Goal: Task Accomplishment & Management: Use online tool/utility

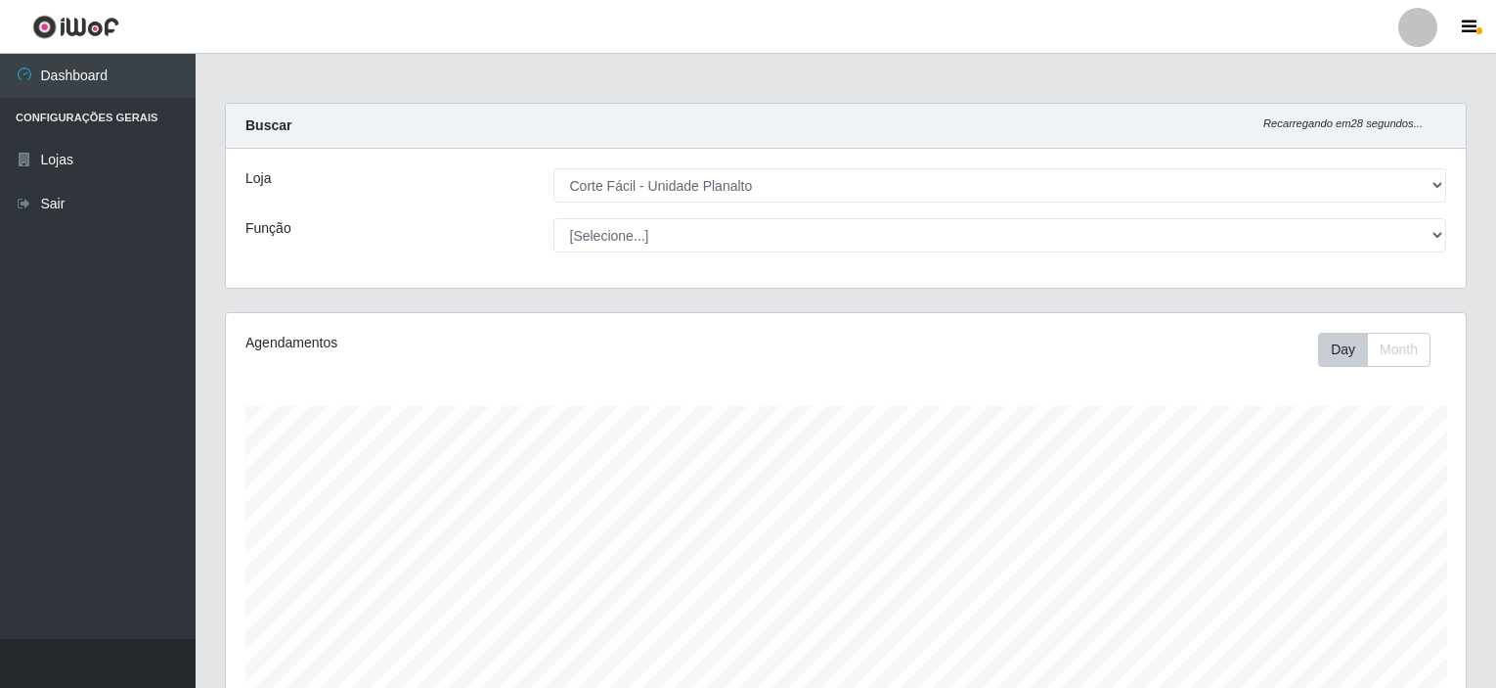
select select "202"
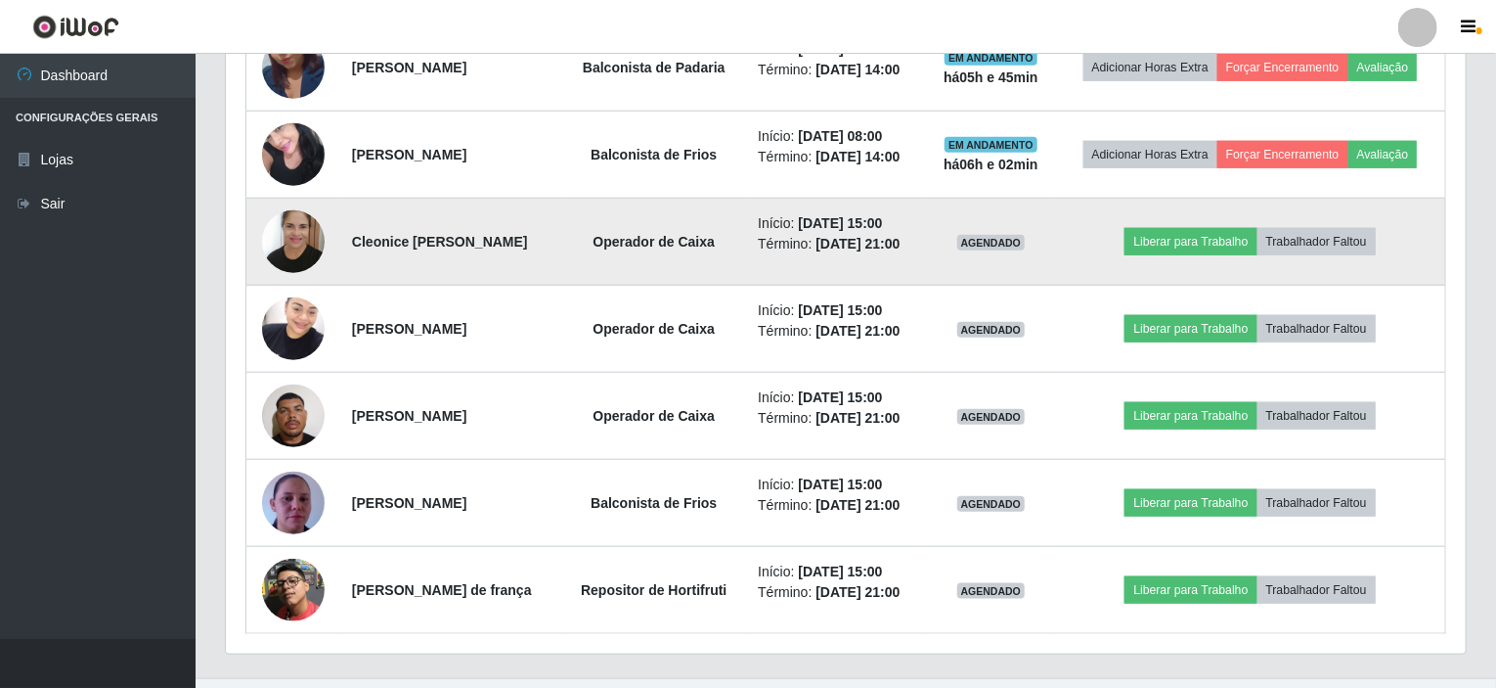
scroll to position [868, 0]
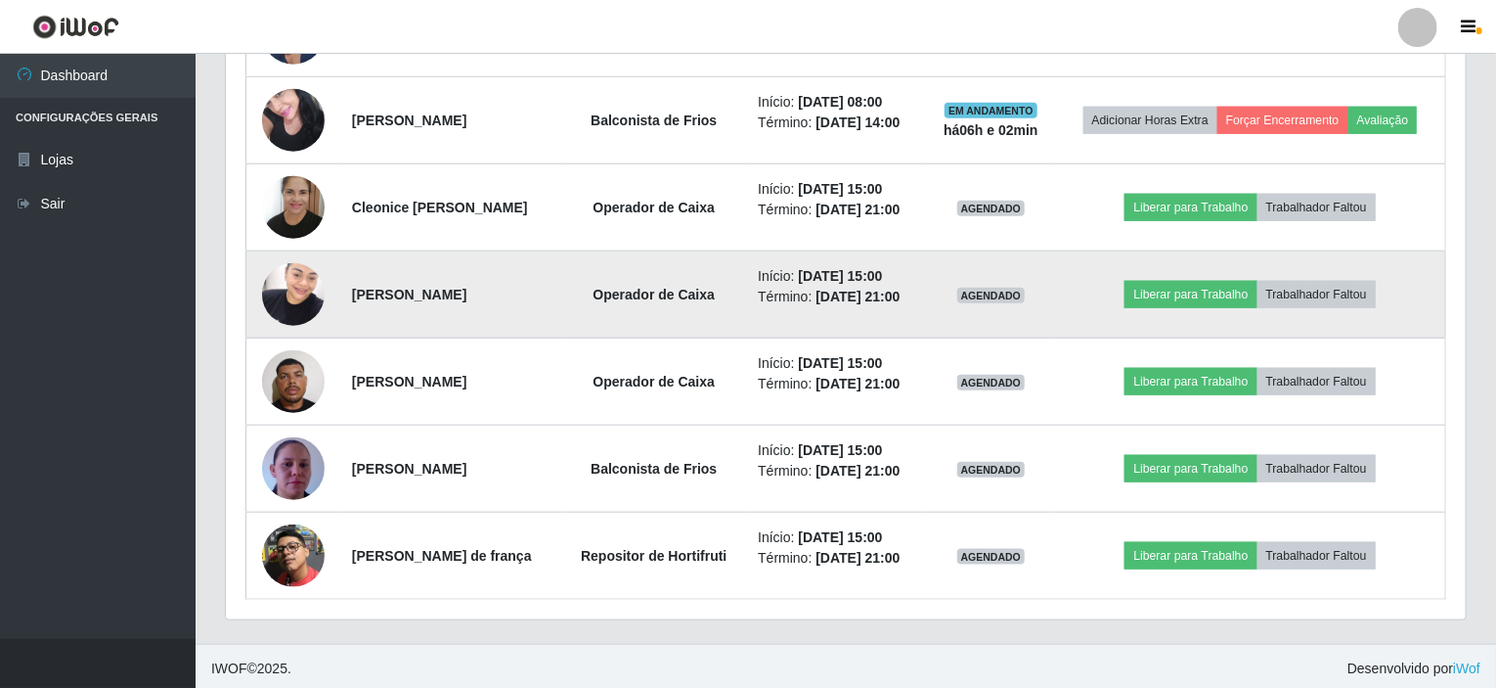
click at [282, 292] on img at bounding box center [293, 293] width 63 height 83
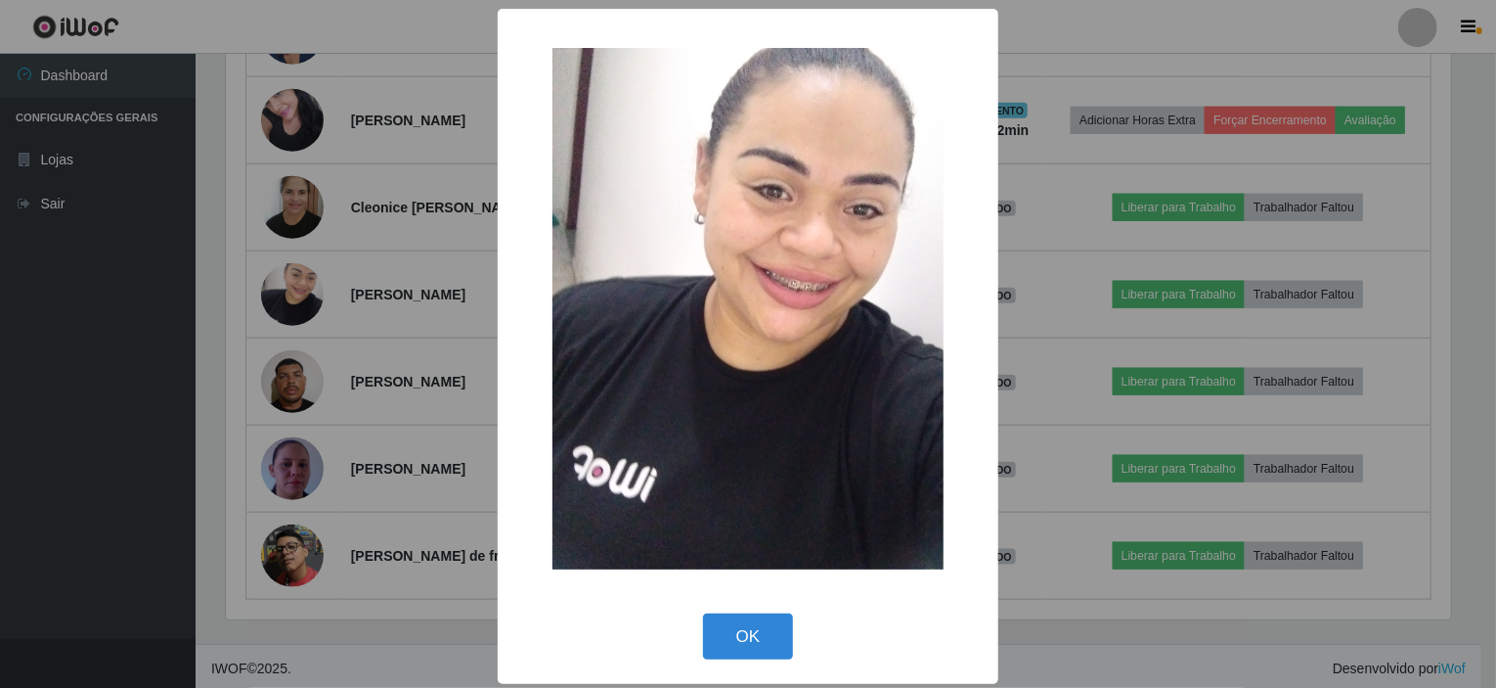
scroll to position [406, 1232]
click at [430, 368] on div "× OK Cancel" at bounding box center [751, 344] width 1502 height 688
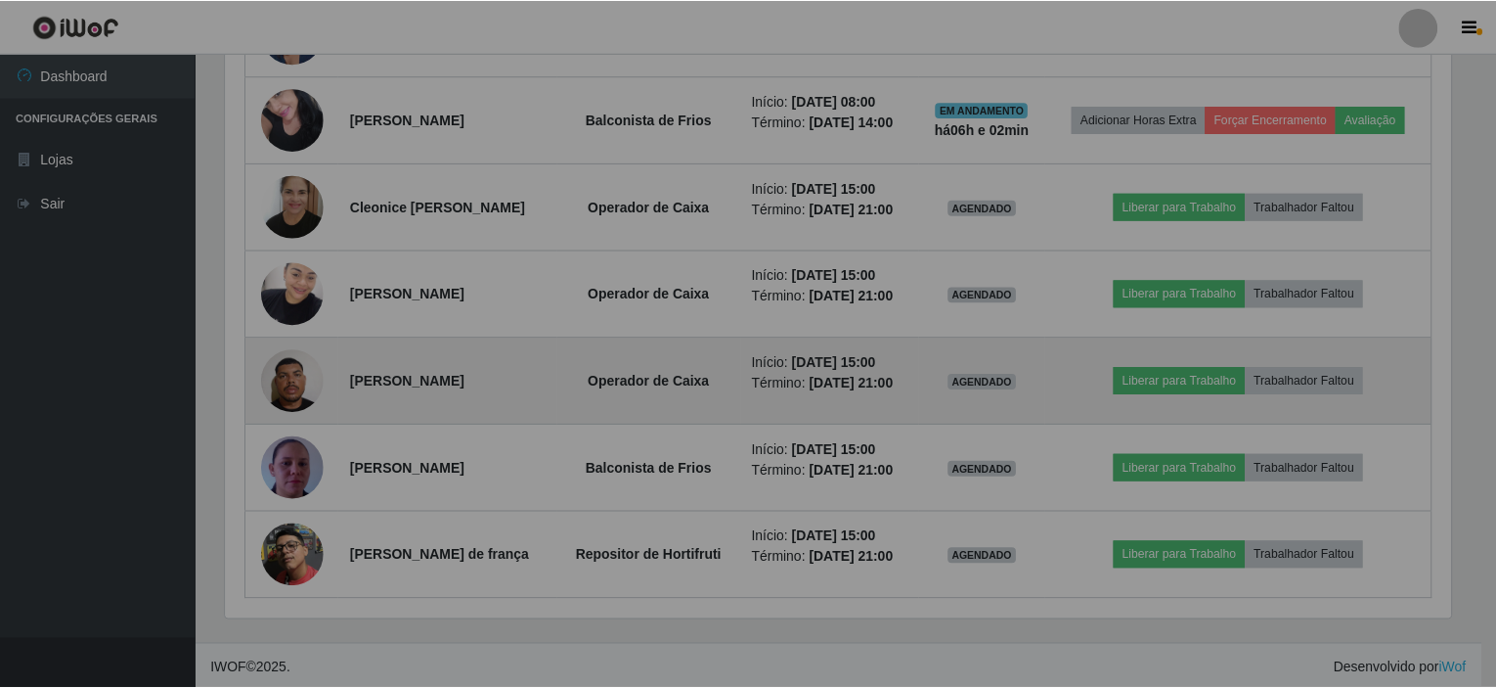
scroll to position [406, 1240]
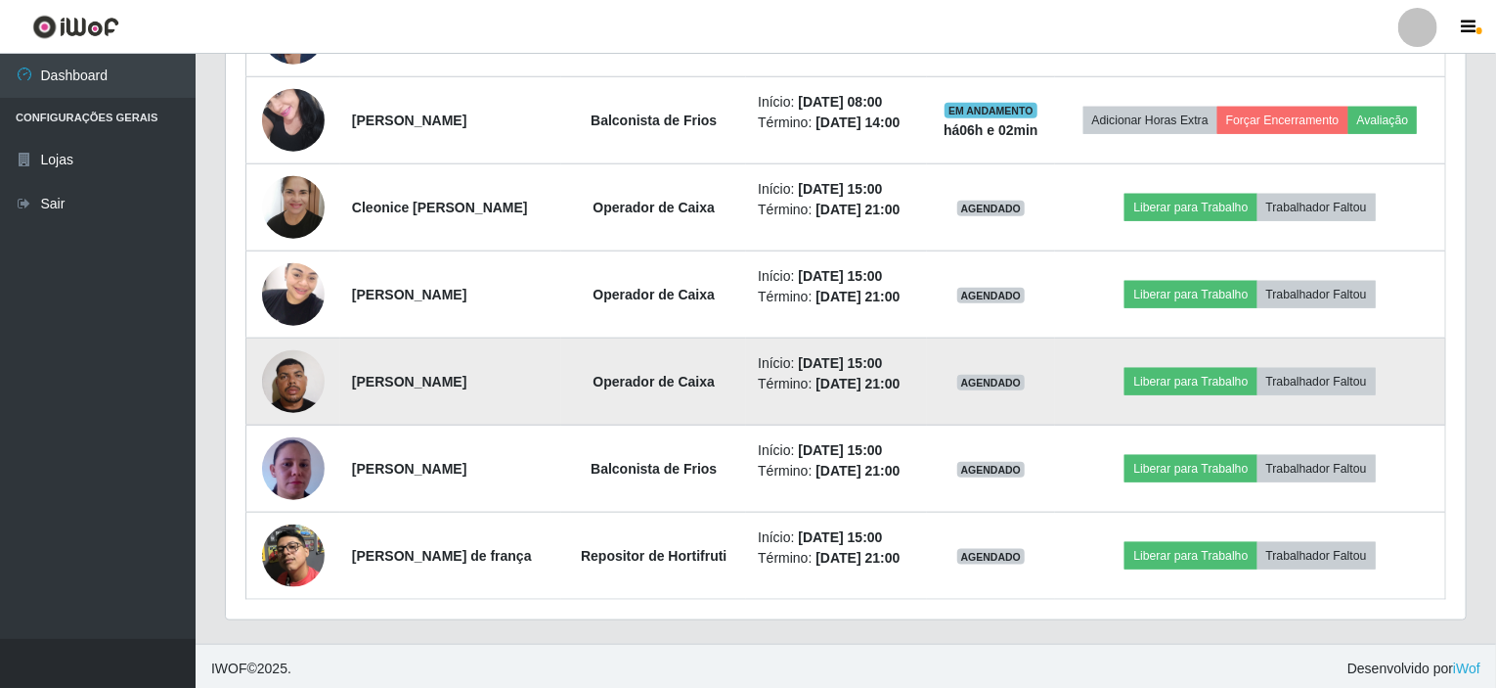
click at [311, 373] on img at bounding box center [293, 380] width 63 height 83
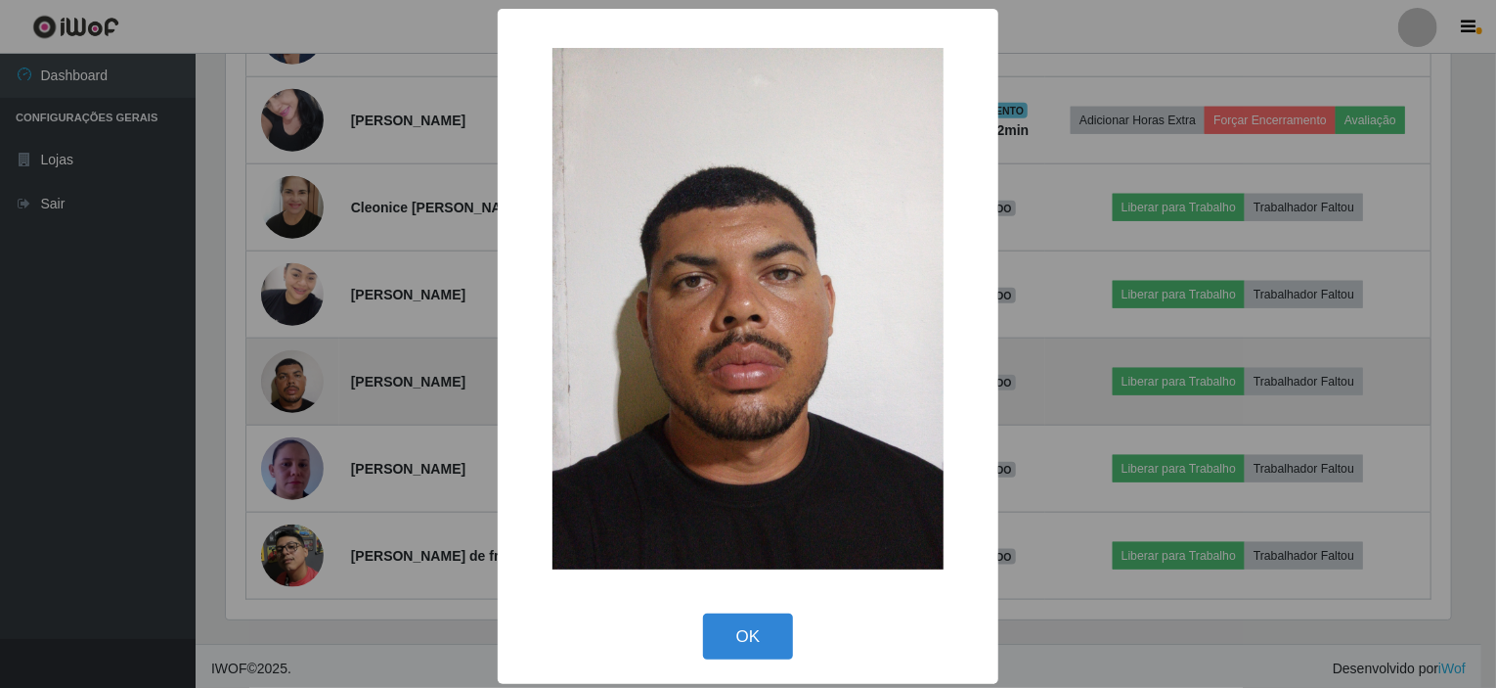
scroll to position [406, 1232]
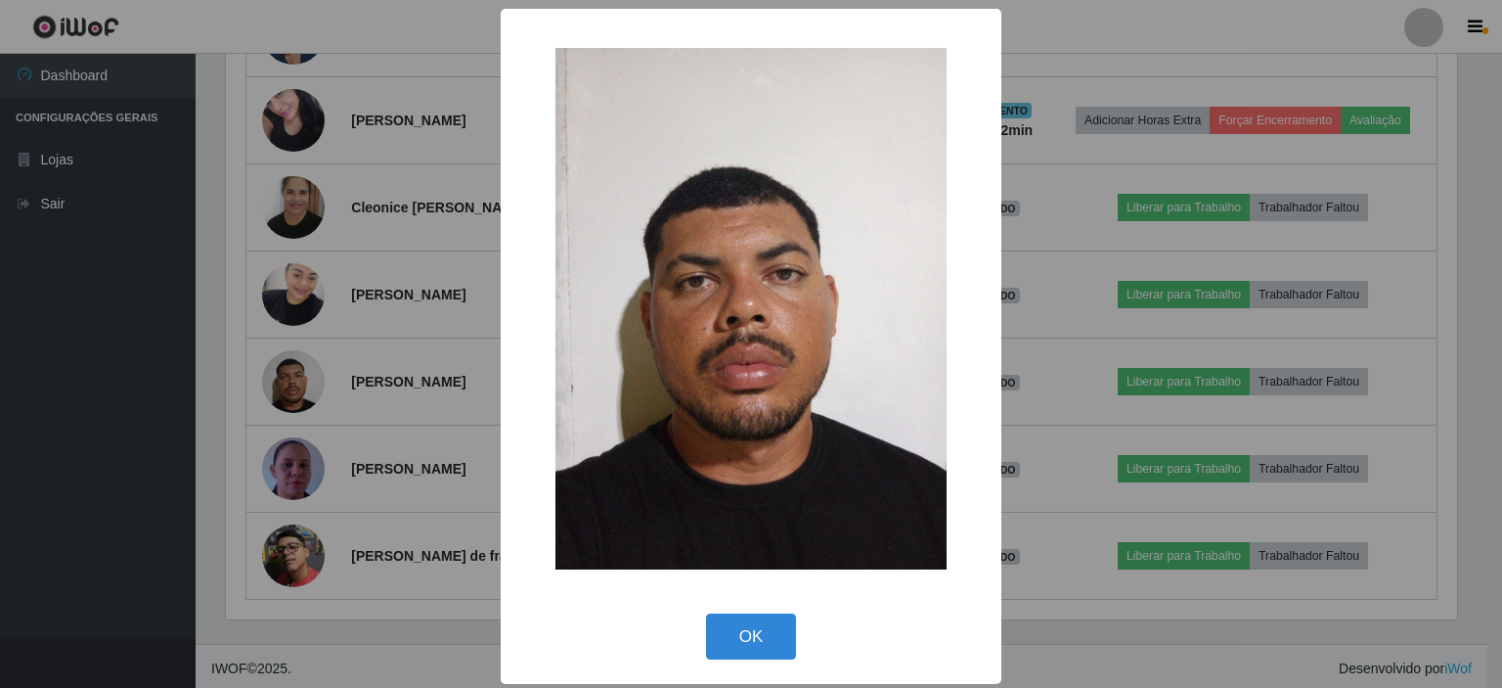
click at [396, 343] on div "× OK Cancel" at bounding box center [751, 344] width 1502 height 688
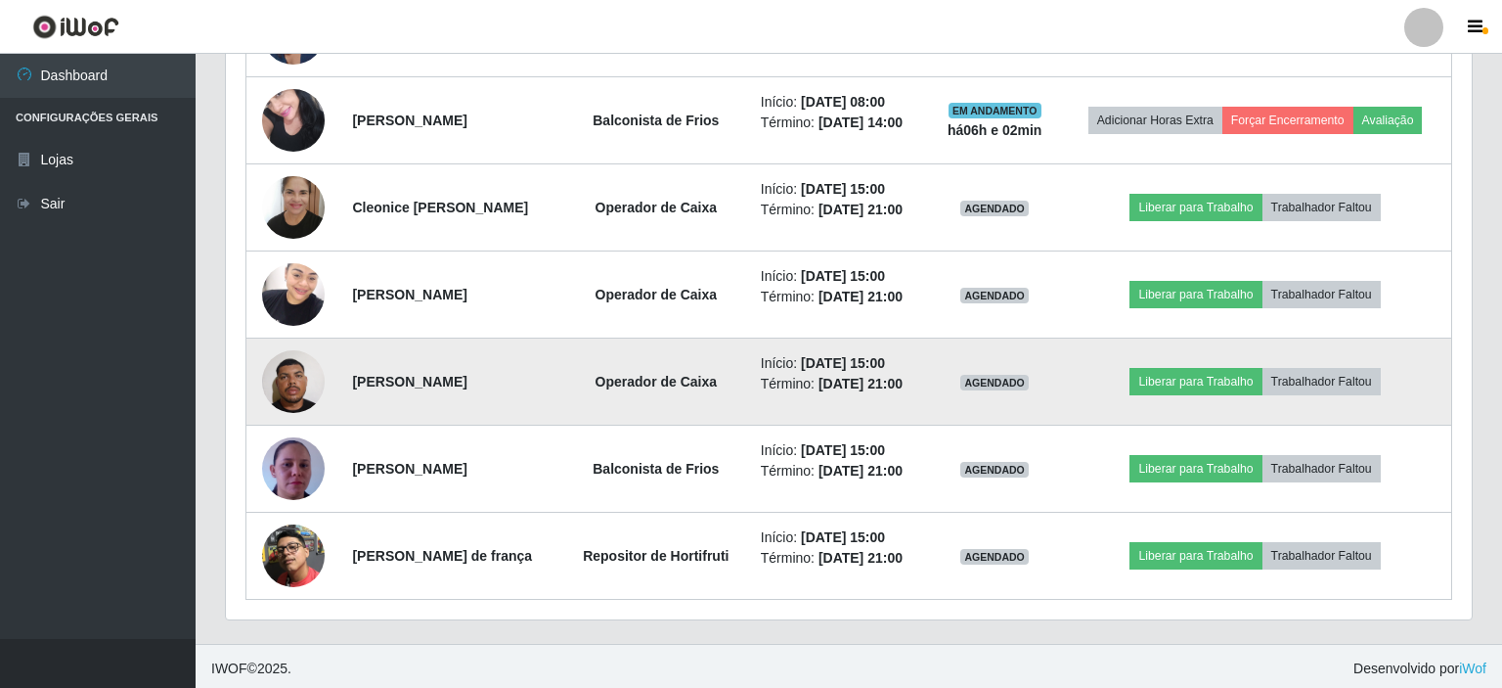
scroll to position [406, 1240]
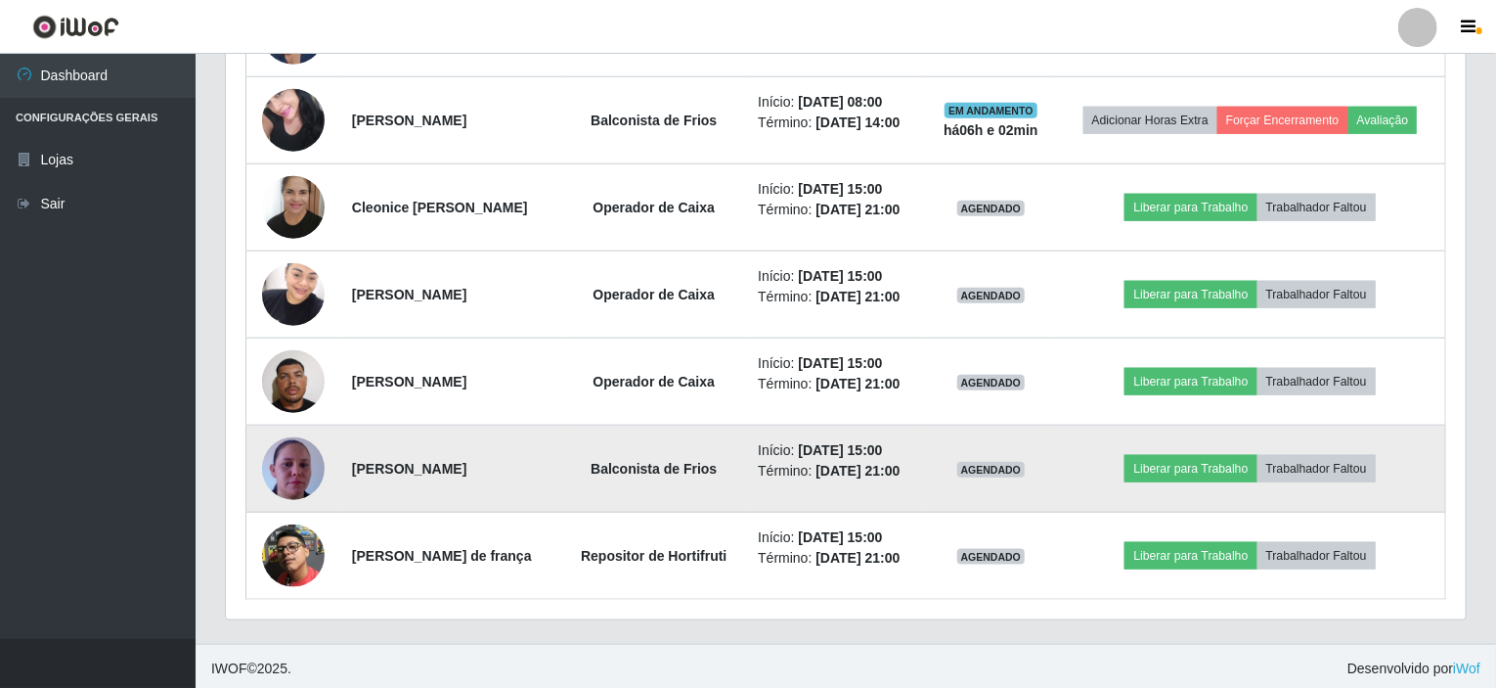
click at [295, 464] on img at bounding box center [293, 468] width 63 height 111
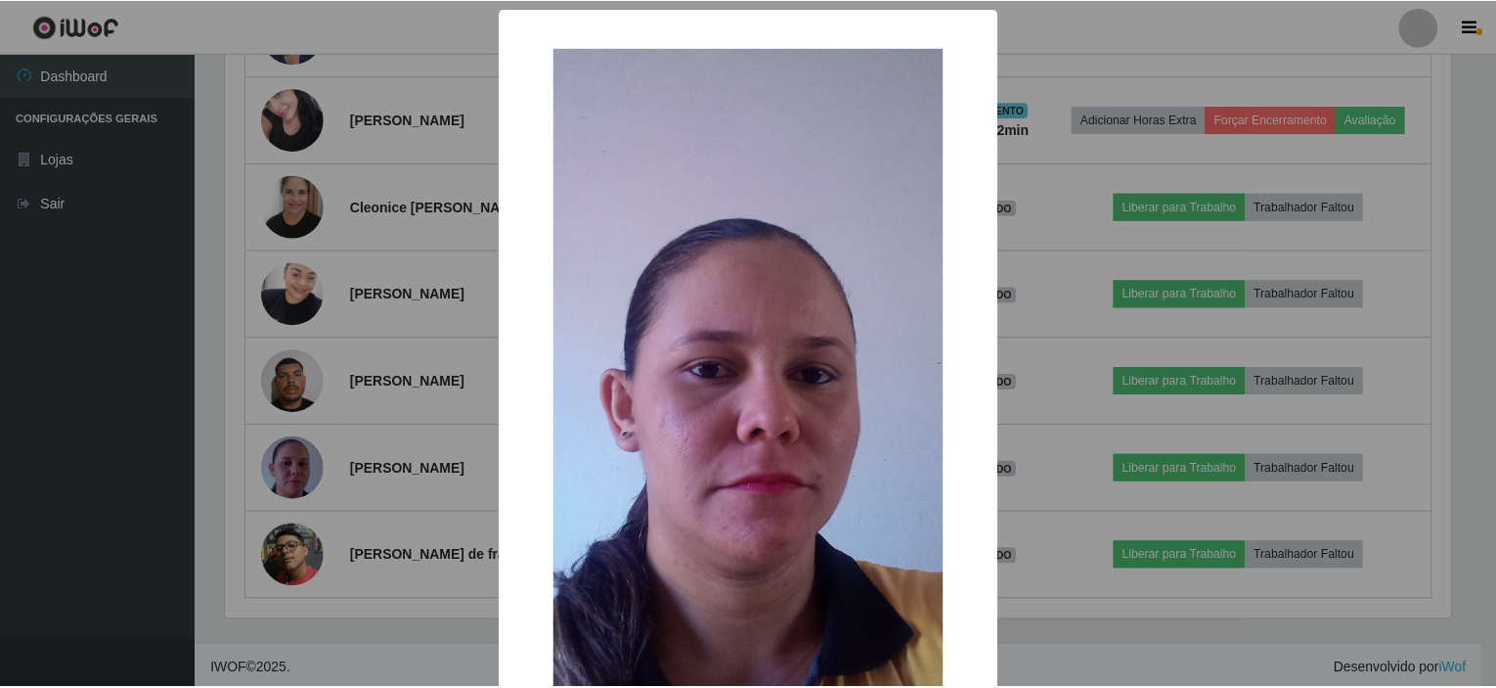
scroll to position [406, 1232]
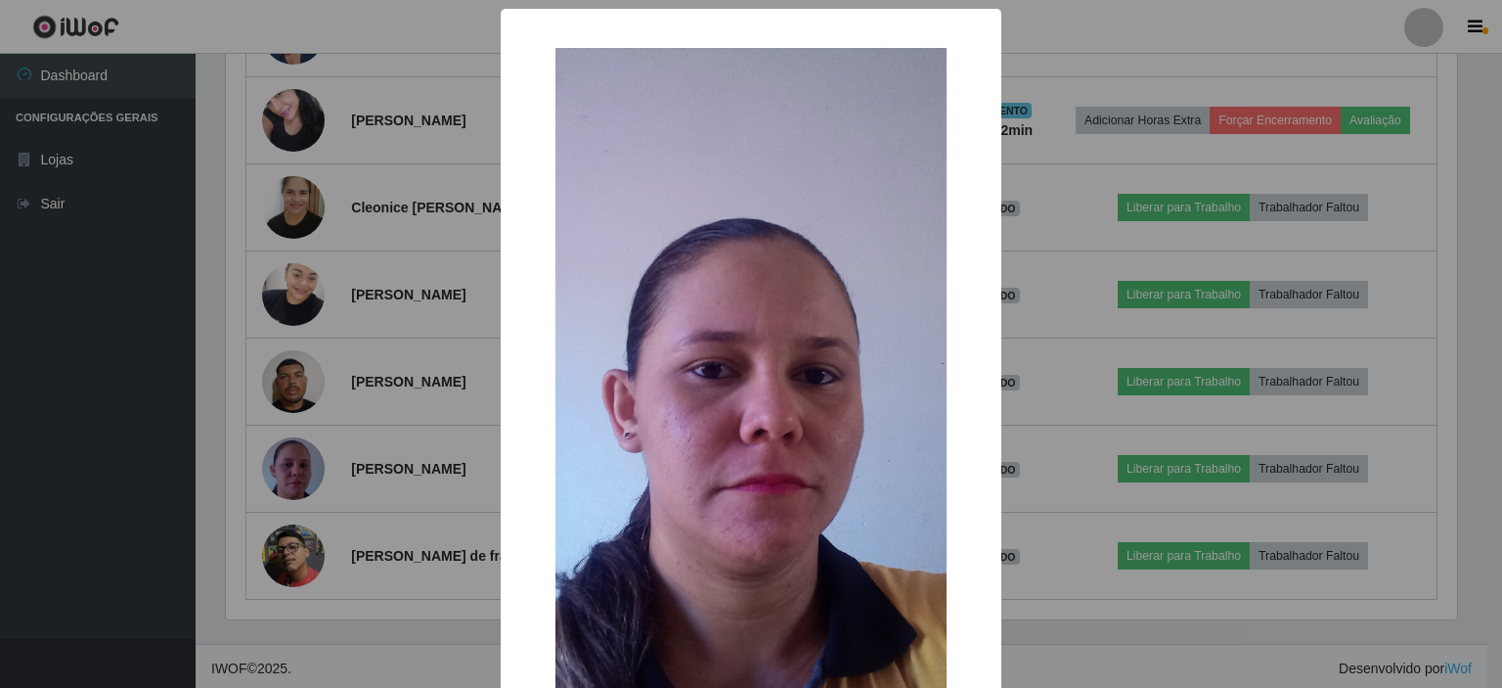
click at [375, 413] on div "× OK Cancel" at bounding box center [751, 344] width 1502 height 688
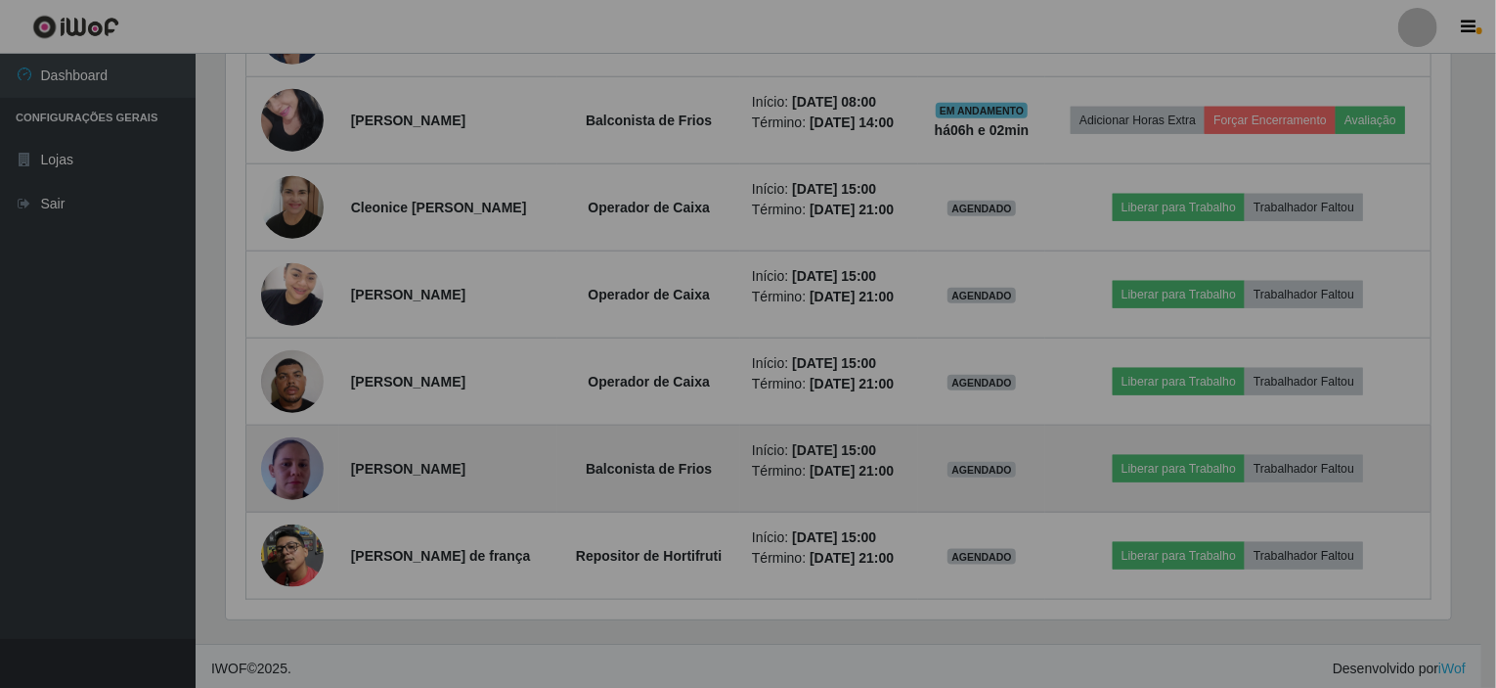
scroll to position [406, 1240]
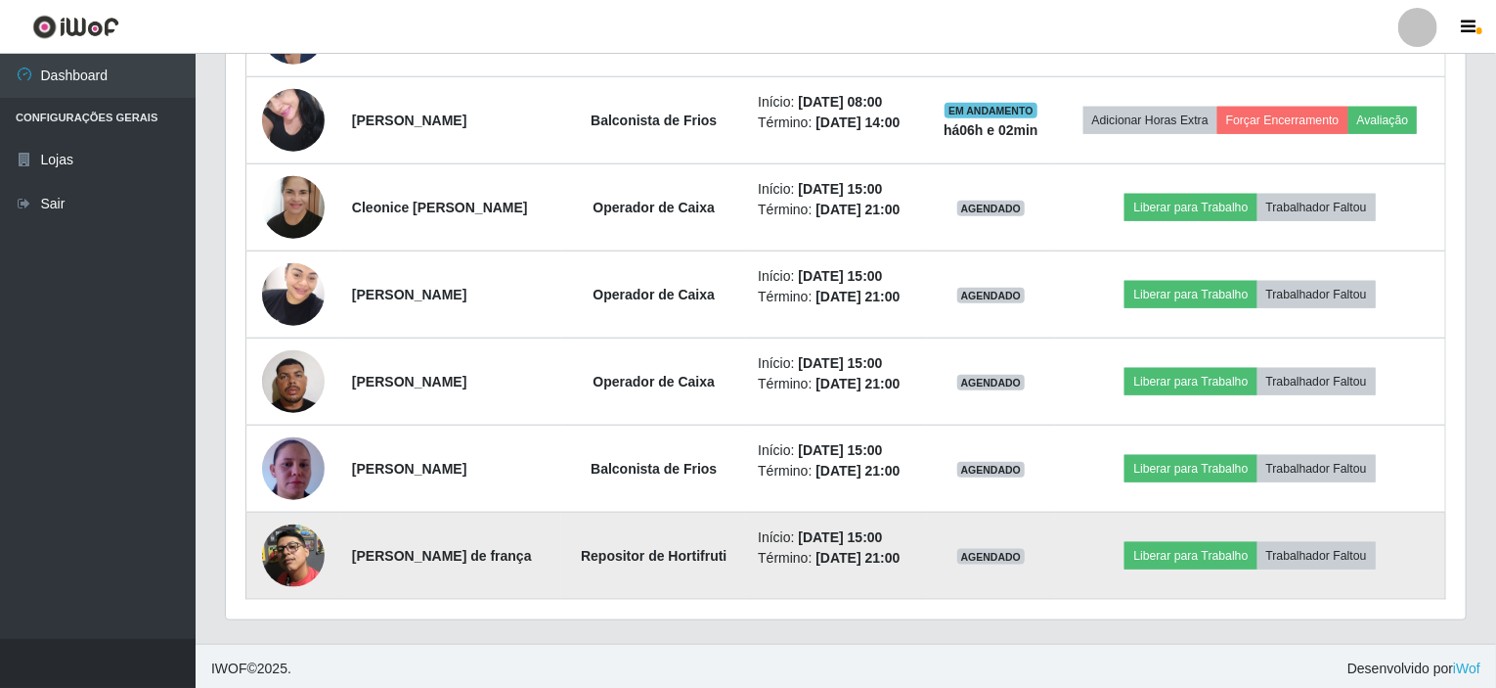
click at [274, 552] on img at bounding box center [293, 555] width 63 height 63
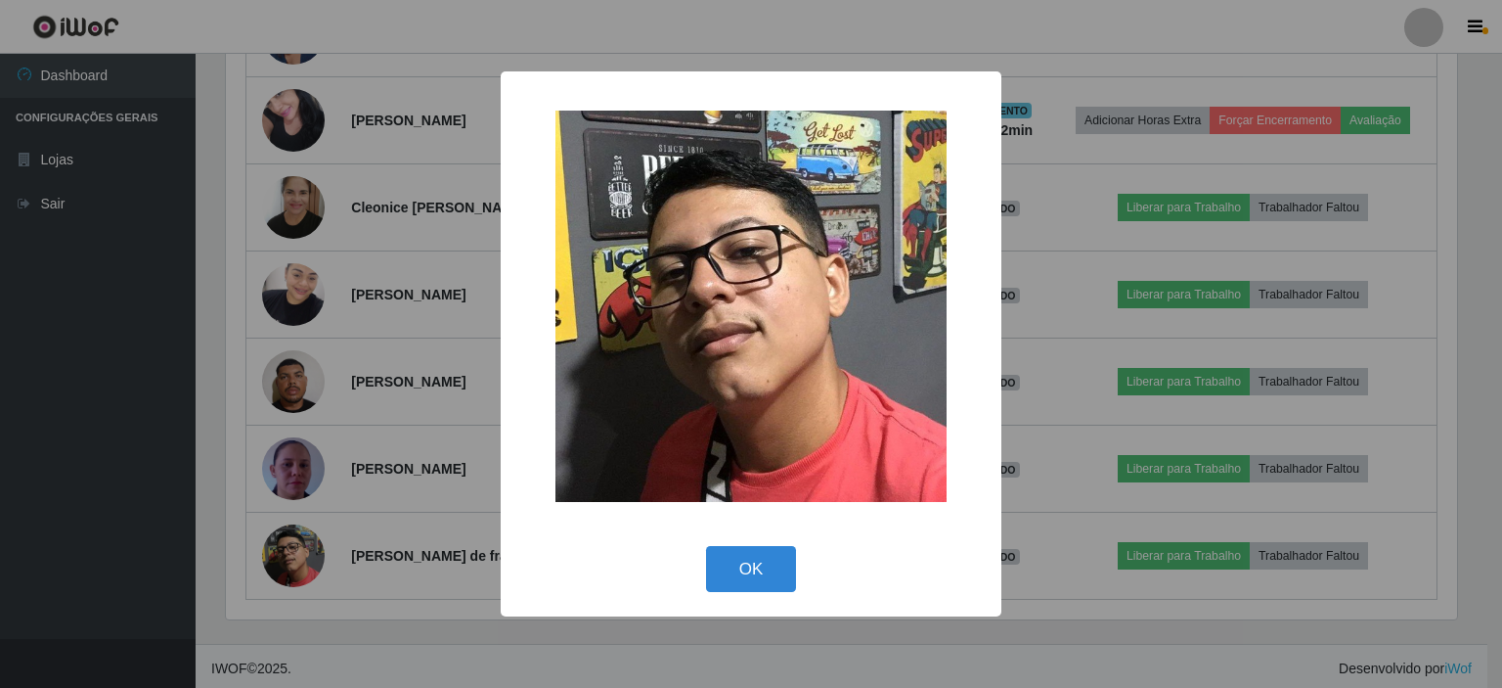
click at [403, 392] on div "× OK Cancel" at bounding box center [751, 344] width 1502 height 688
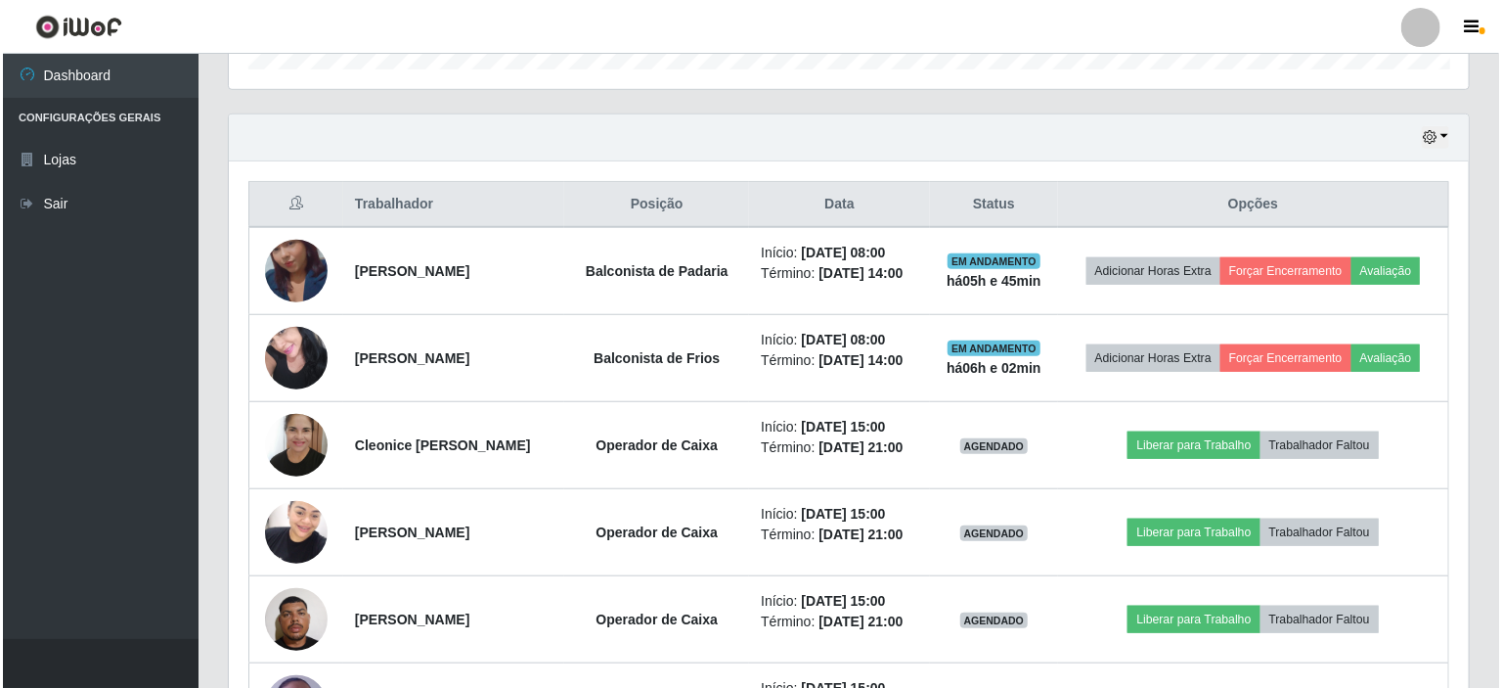
scroll to position [574, 0]
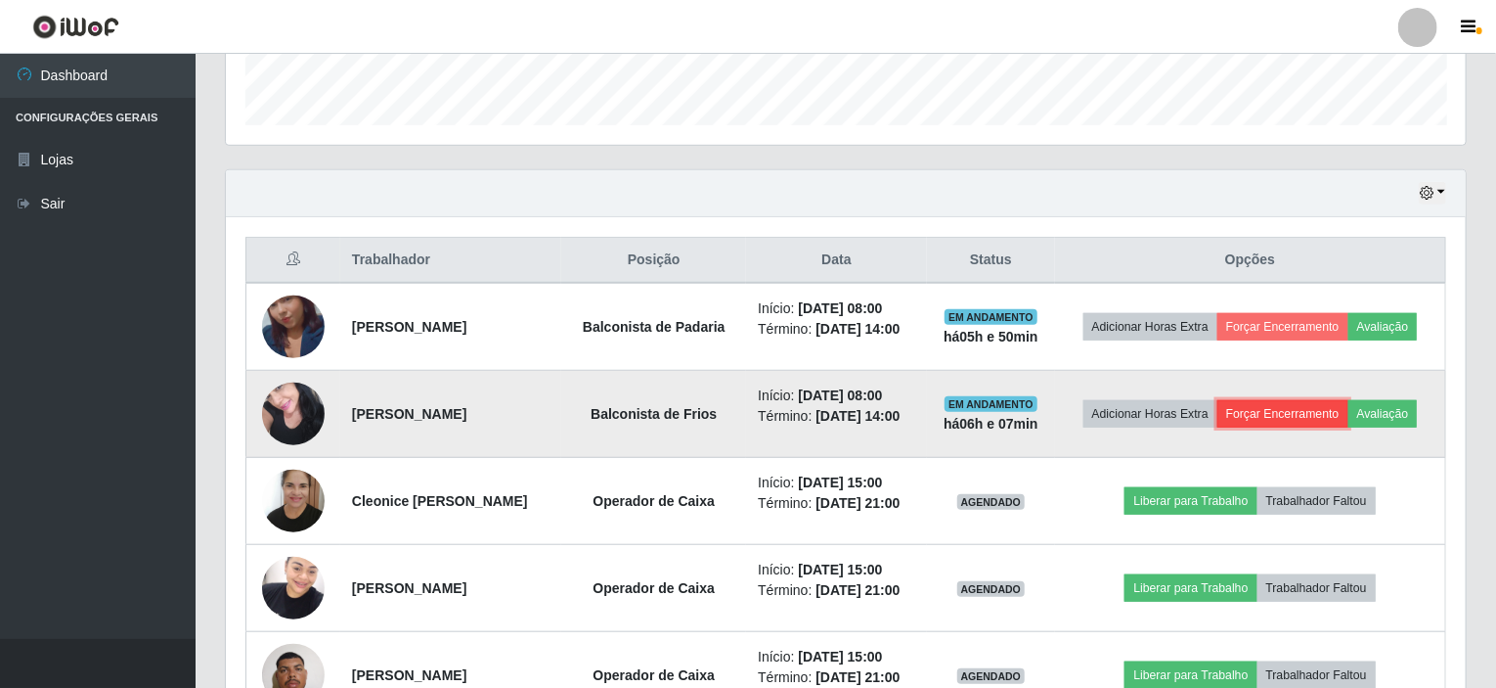
click at [1279, 400] on button "Forçar Encerramento" at bounding box center [1283, 413] width 131 height 27
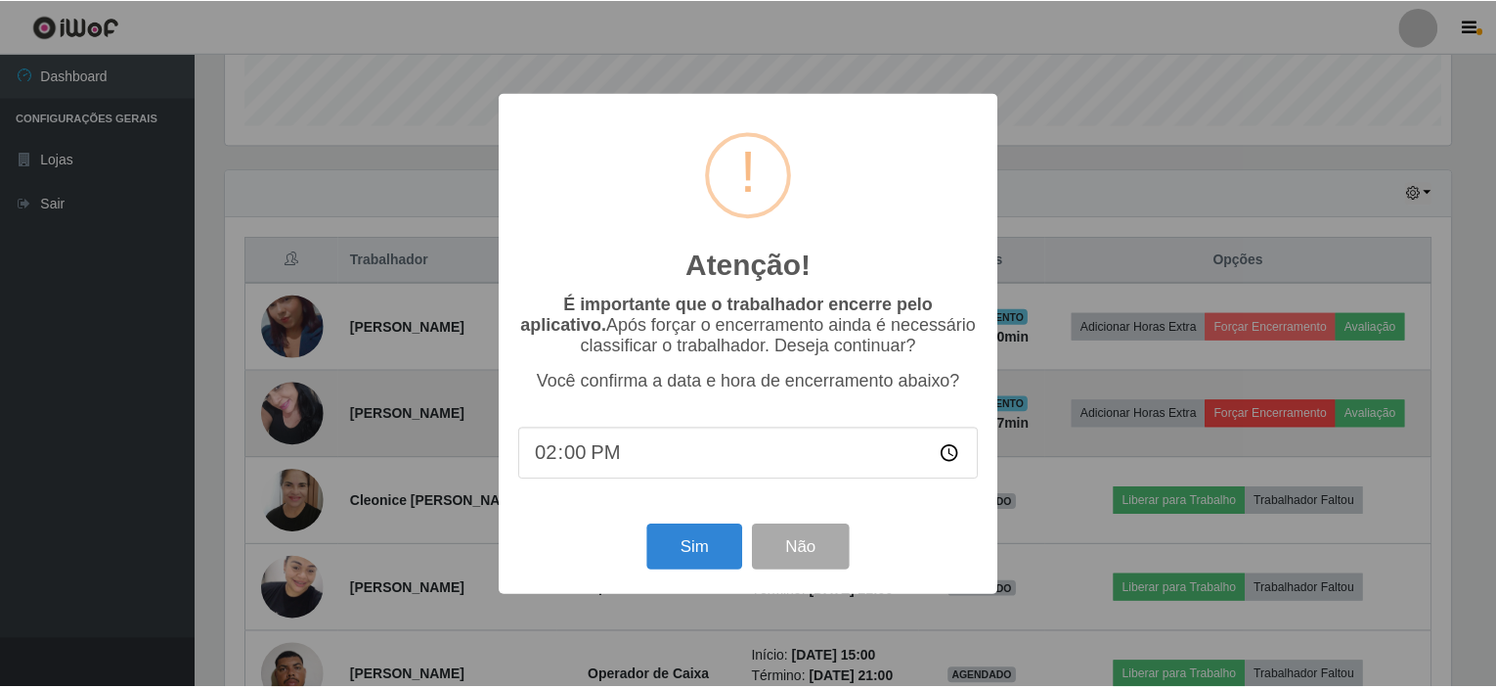
scroll to position [406, 1232]
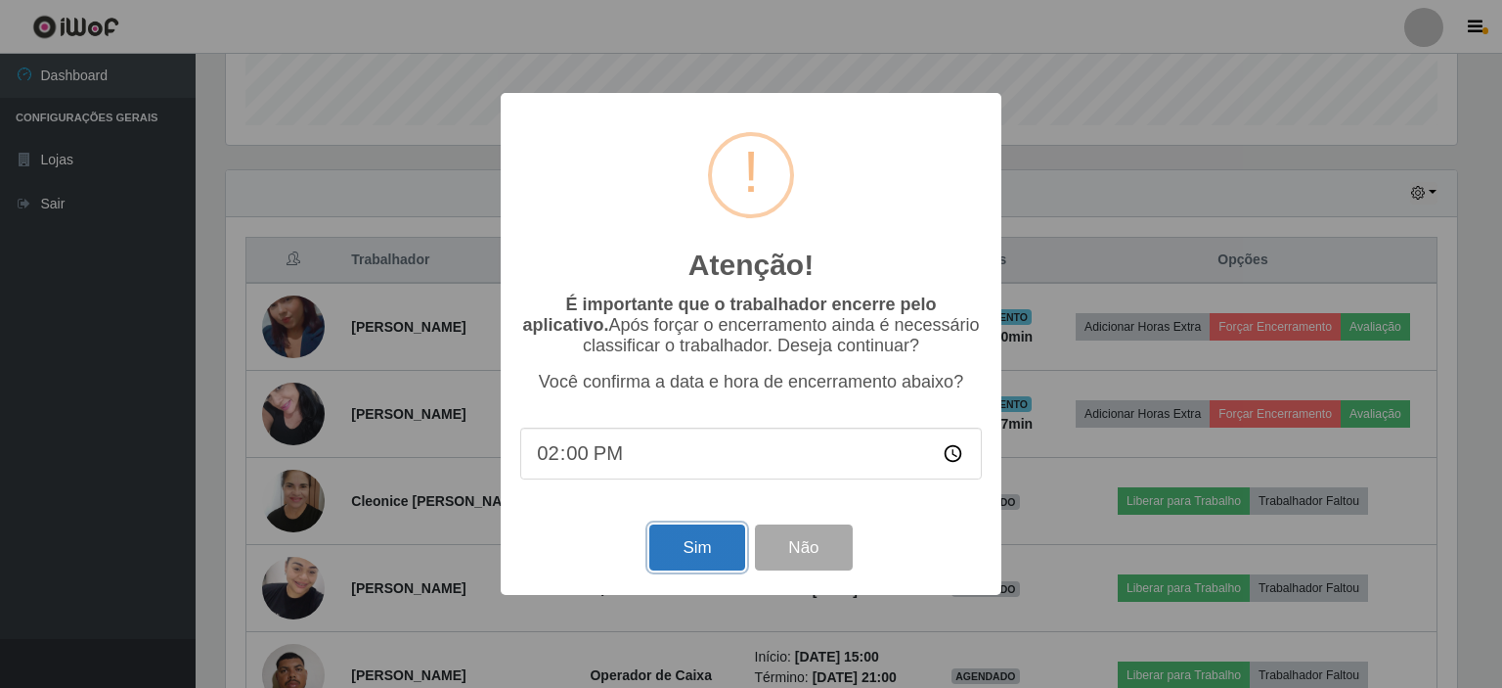
click at [711, 552] on button "Sim" at bounding box center [696, 547] width 95 height 46
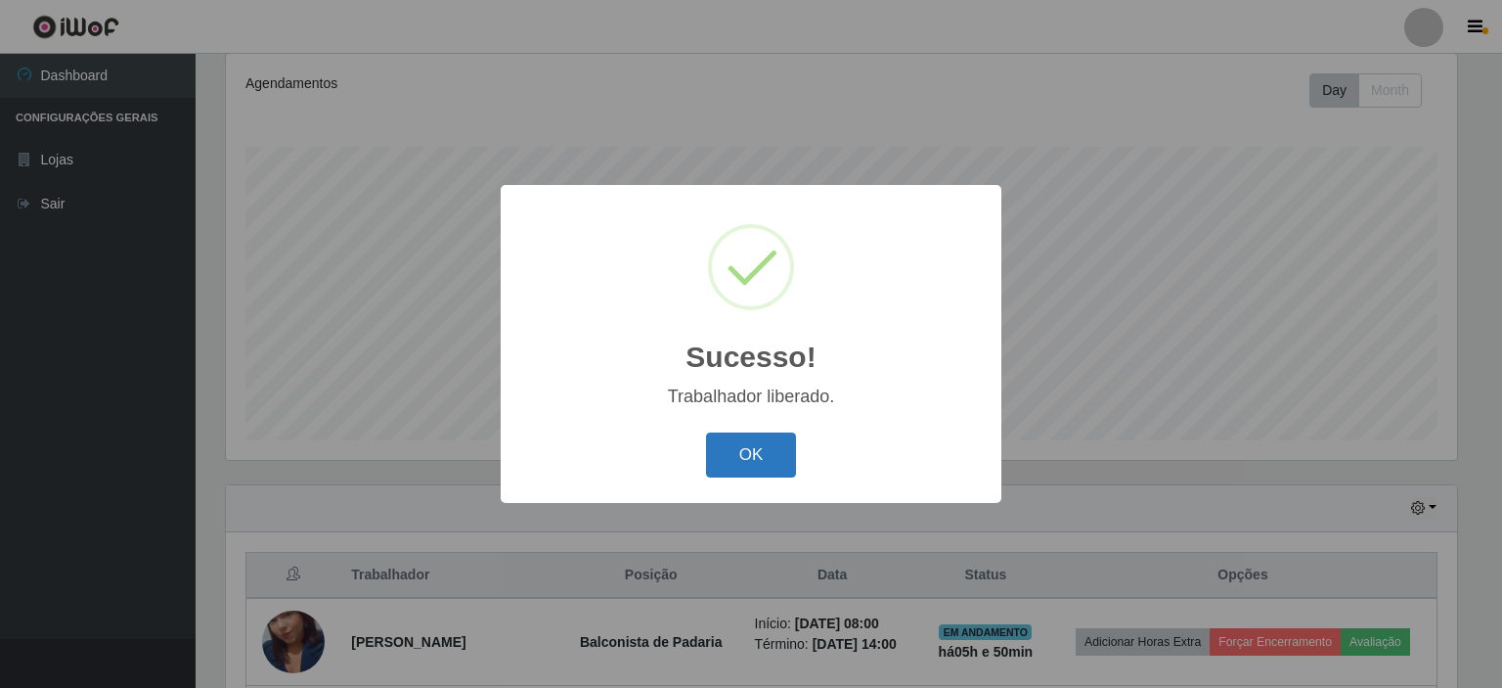
click at [756, 445] on button "OK" at bounding box center [751, 455] width 91 height 46
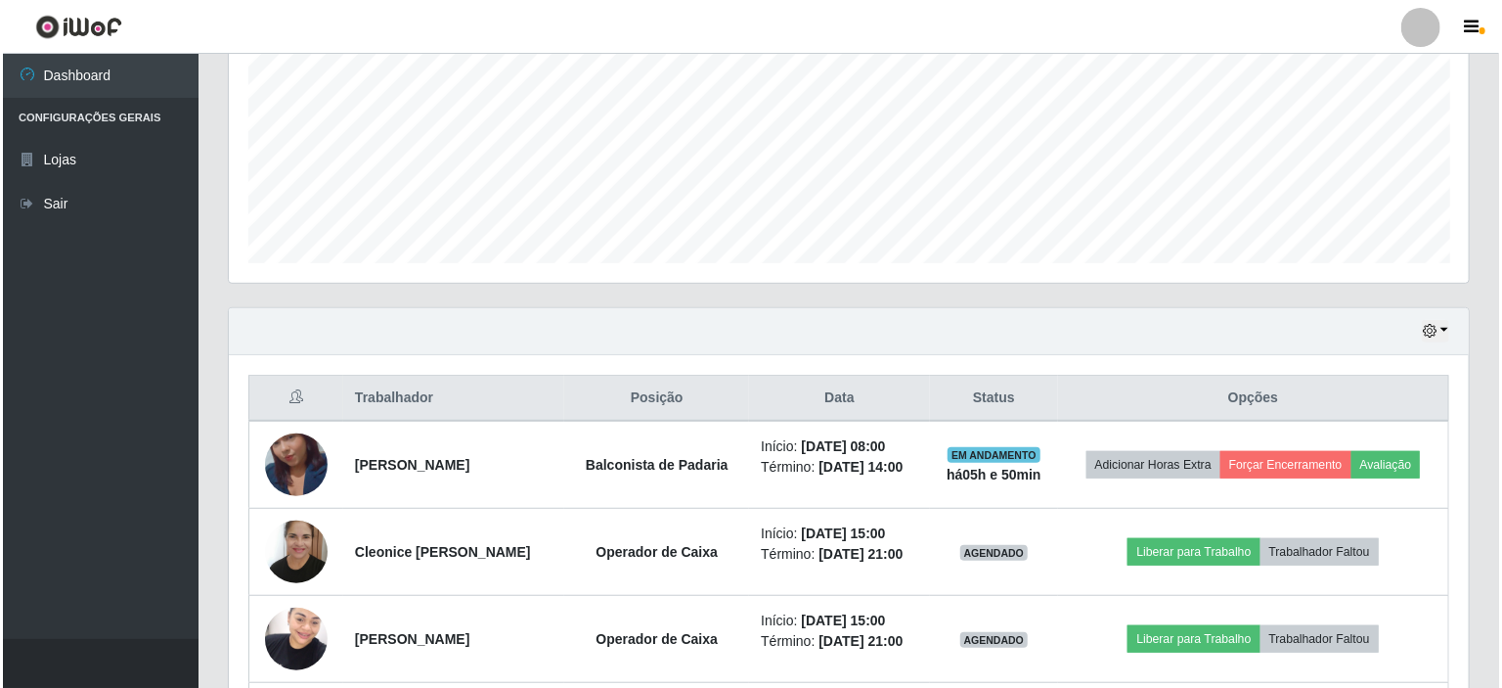
scroll to position [455, 0]
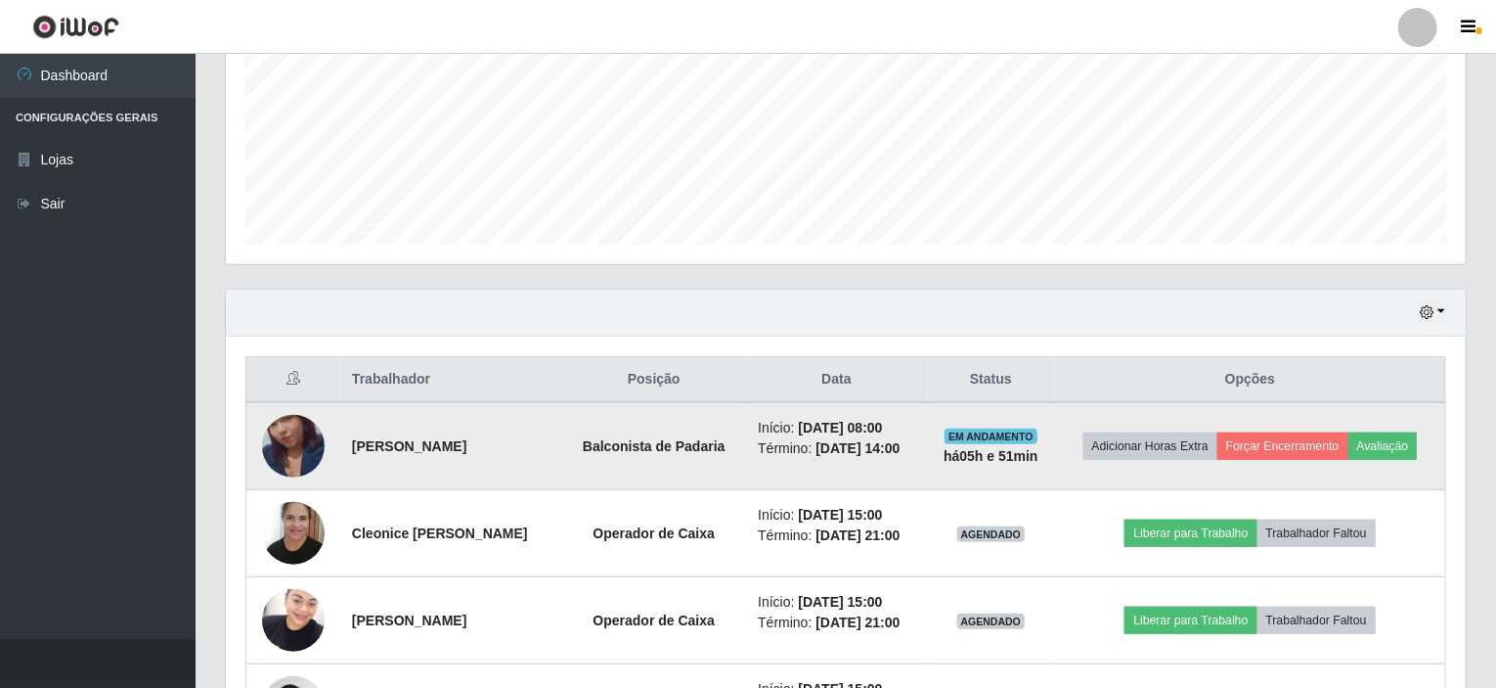
click at [1278, 422] on td "Adicionar Horas Extra Forçar Encerramento Avaliação" at bounding box center [1250, 446] width 390 height 88
click at [1278, 432] on button "Forçar Encerramento" at bounding box center [1283, 445] width 131 height 27
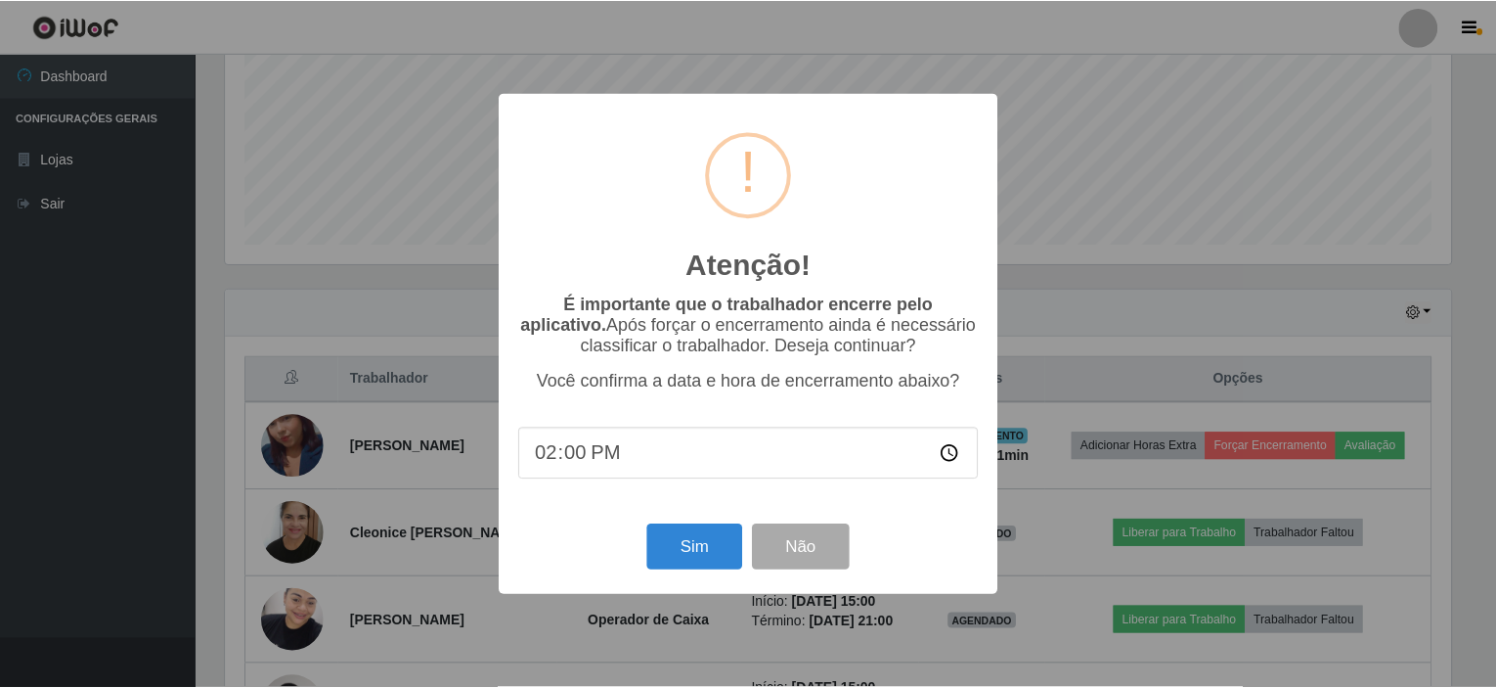
scroll to position [406, 1232]
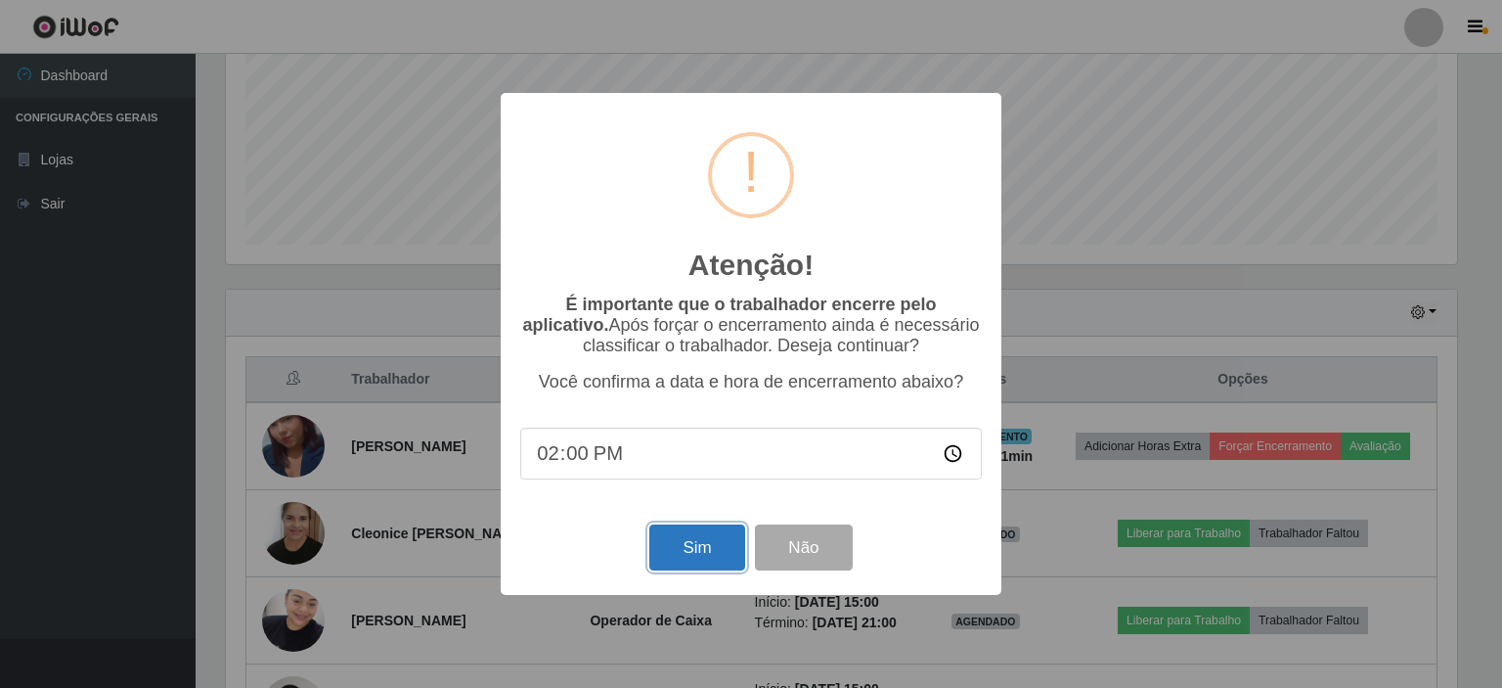
click at [689, 552] on button "Sim" at bounding box center [696, 547] width 95 height 46
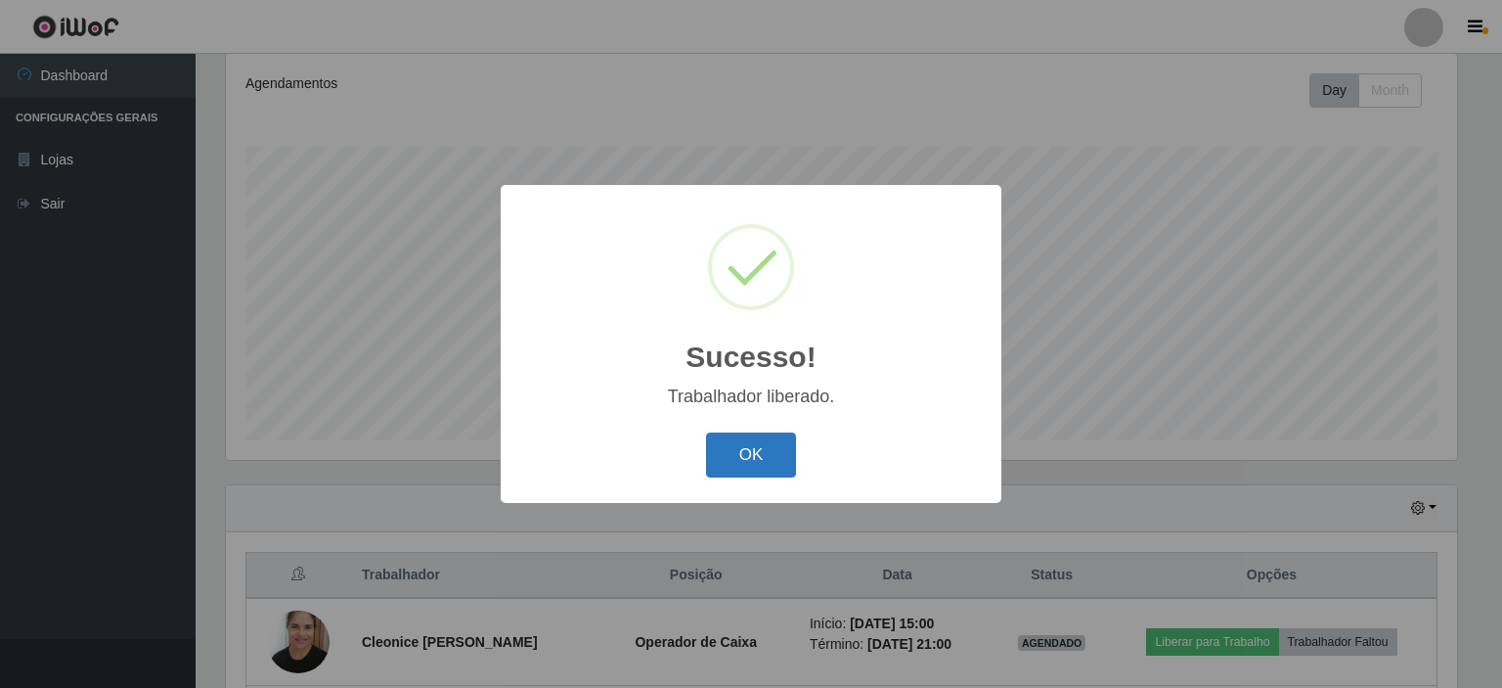
click at [759, 465] on button "OK" at bounding box center [751, 455] width 91 height 46
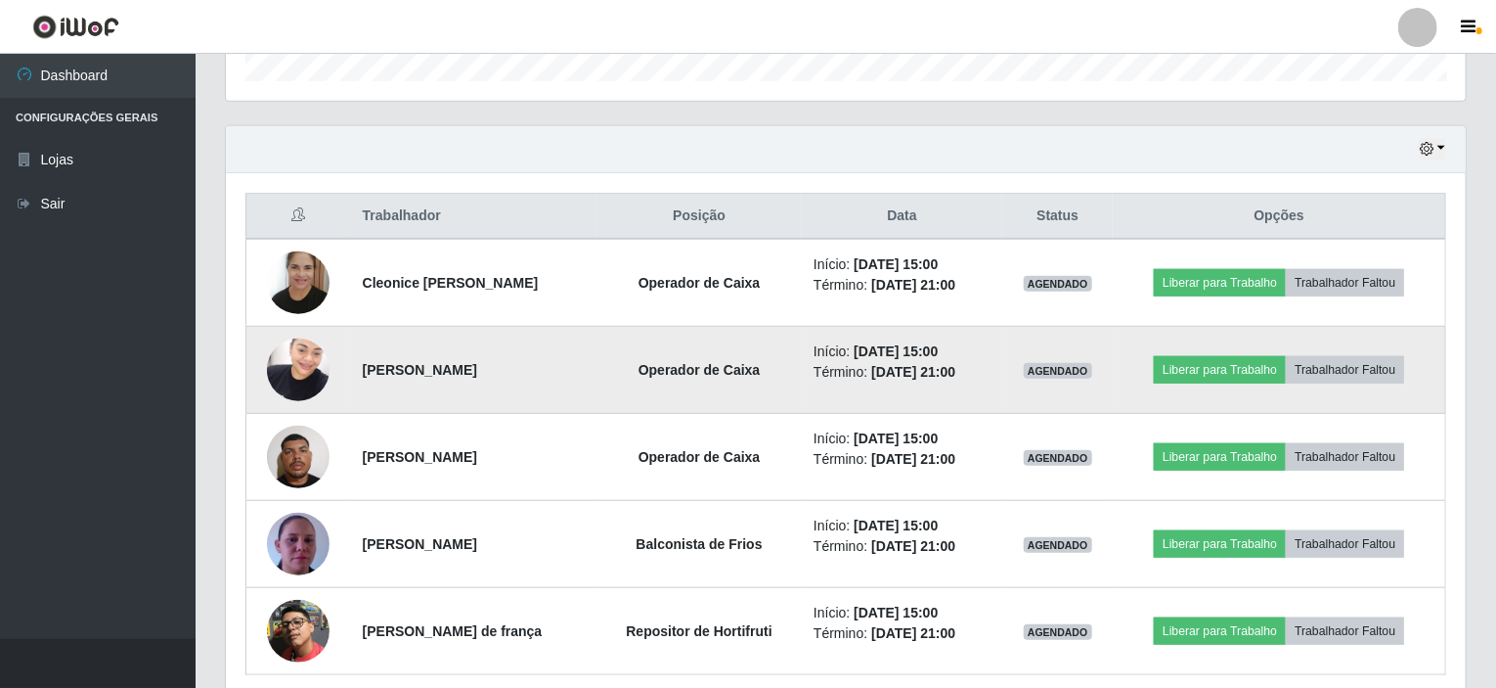
scroll to position [693, 0]
